Goal: Find specific page/section: Find specific page/section

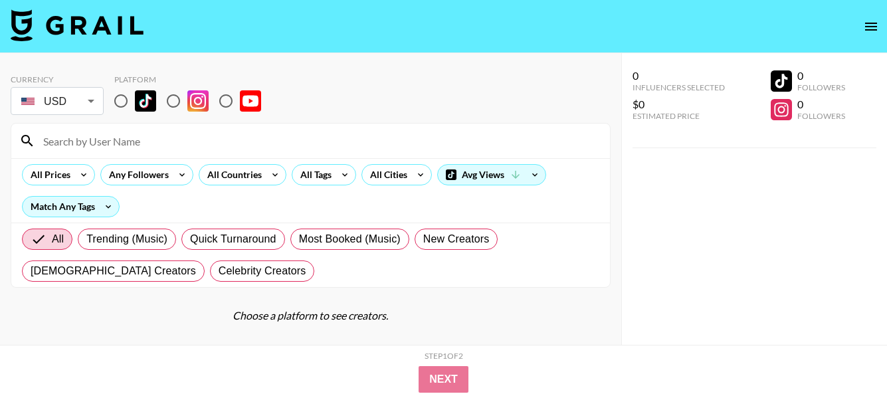
click at [376, 138] on input at bounding box center [318, 140] width 567 height 21
click at [375, 138] on input at bounding box center [318, 140] width 567 height 21
click at [172, 104] on input "radio" at bounding box center [174, 101] width 28 height 28
radio input "true"
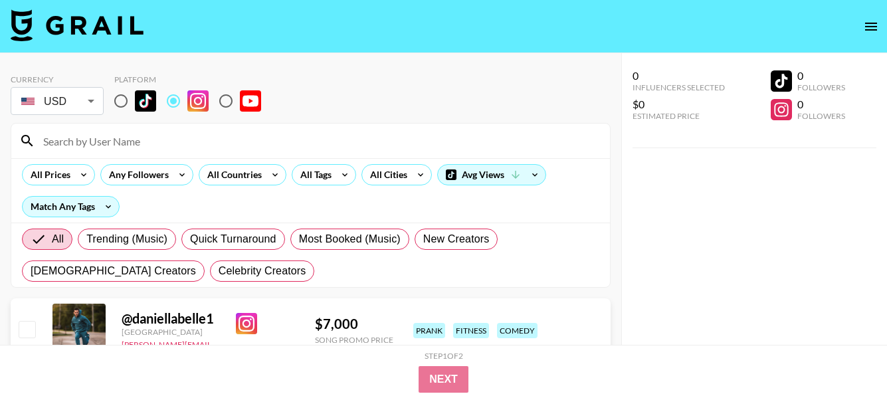
click at [164, 143] on input at bounding box center [318, 140] width 567 height 21
paste input "apaigeofpositivity"
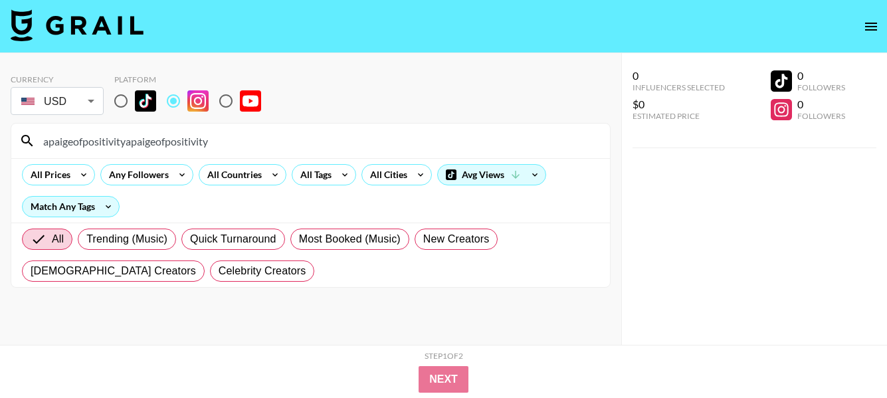
click at [240, 139] on input "apaigeofpositivityapaigeofpositivity" at bounding box center [318, 140] width 567 height 21
drag, startPoint x: 240, startPoint y: 139, endPoint x: 68, endPoint y: 145, distance: 172.3
click at [68, 145] on input "apaigeofpositivityapaigeofpositivity" at bounding box center [318, 140] width 567 height 21
paste input
click at [287, 146] on input "apaigeofpositivity" at bounding box center [318, 140] width 567 height 21
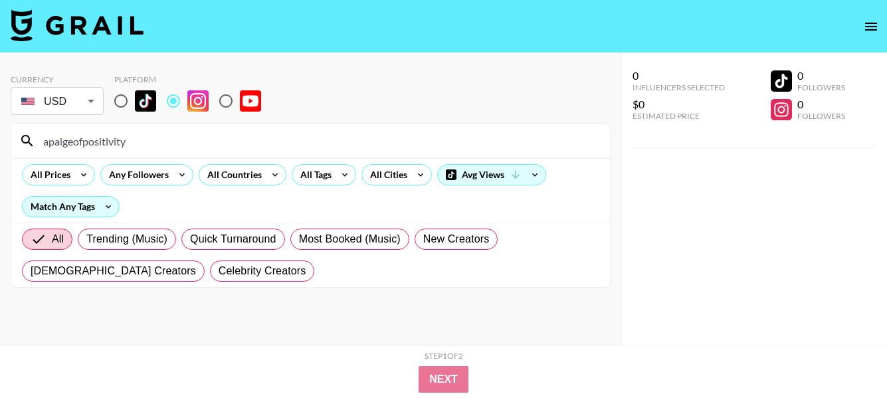
click at [287, 146] on input "apaigeofpositivity" at bounding box center [318, 140] width 567 height 21
paste input "basicswithbails"
click at [301, 146] on input "basicswithbails" at bounding box center [318, 140] width 567 height 21
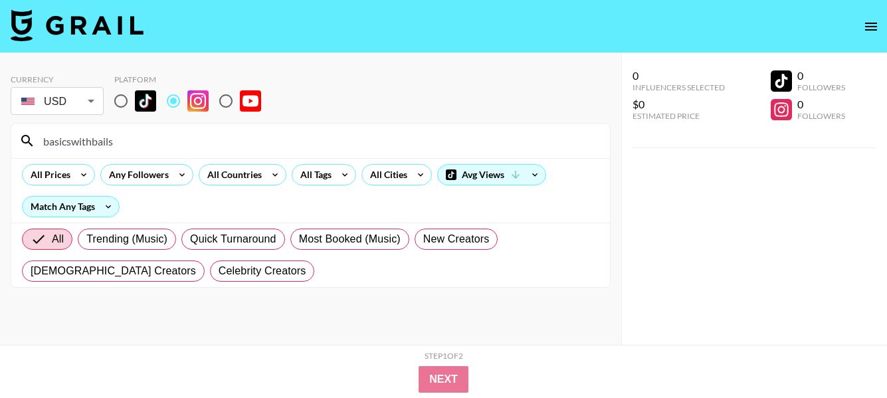
paste input "helenridgeway_nutrition"
click at [331, 139] on input "helenridgeway_nutrition" at bounding box center [318, 140] width 567 height 21
paste input "cherylshealthylife"
drag, startPoint x: 351, startPoint y: 152, endPoint x: 344, endPoint y: 145, distance: 10.3
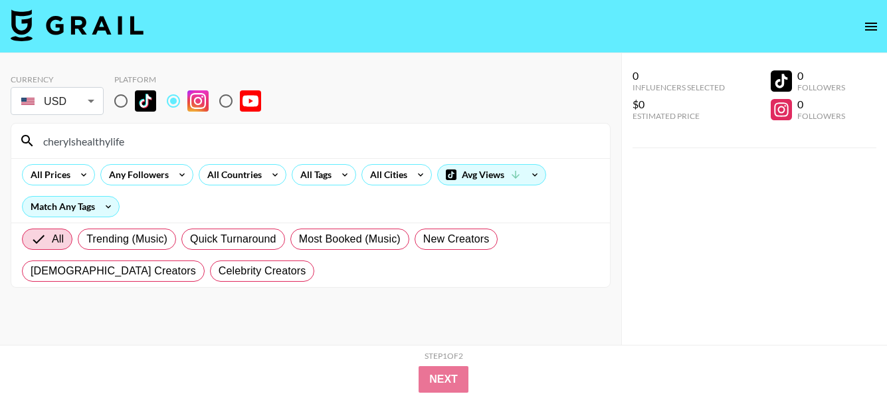
click at [351, 152] on div "cherylshealthylife" at bounding box center [310, 141] width 599 height 35
click at [343, 145] on input "cherylshealthylife" at bounding box center [318, 140] width 567 height 21
click at [342, 145] on input "cherylshealthylife" at bounding box center [318, 140] width 567 height 21
click at [341, 146] on input "cherylshealthylife" at bounding box center [318, 140] width 567 height 21
paste input "suzydayy"
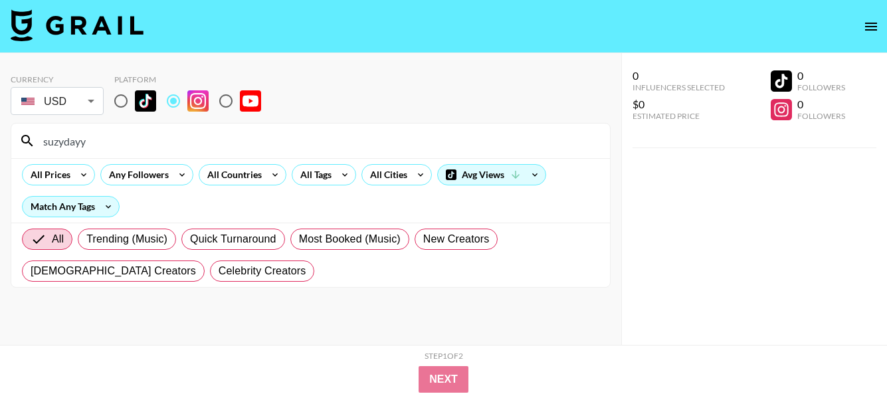
click at [298, 135] on input "suzydayy" at bounding box center [318, 140] width 567 height 21
paste input "paigearminta"
type input "paigearminta"
